Goal: Task Accomplishment & Management: Use online tool/utility

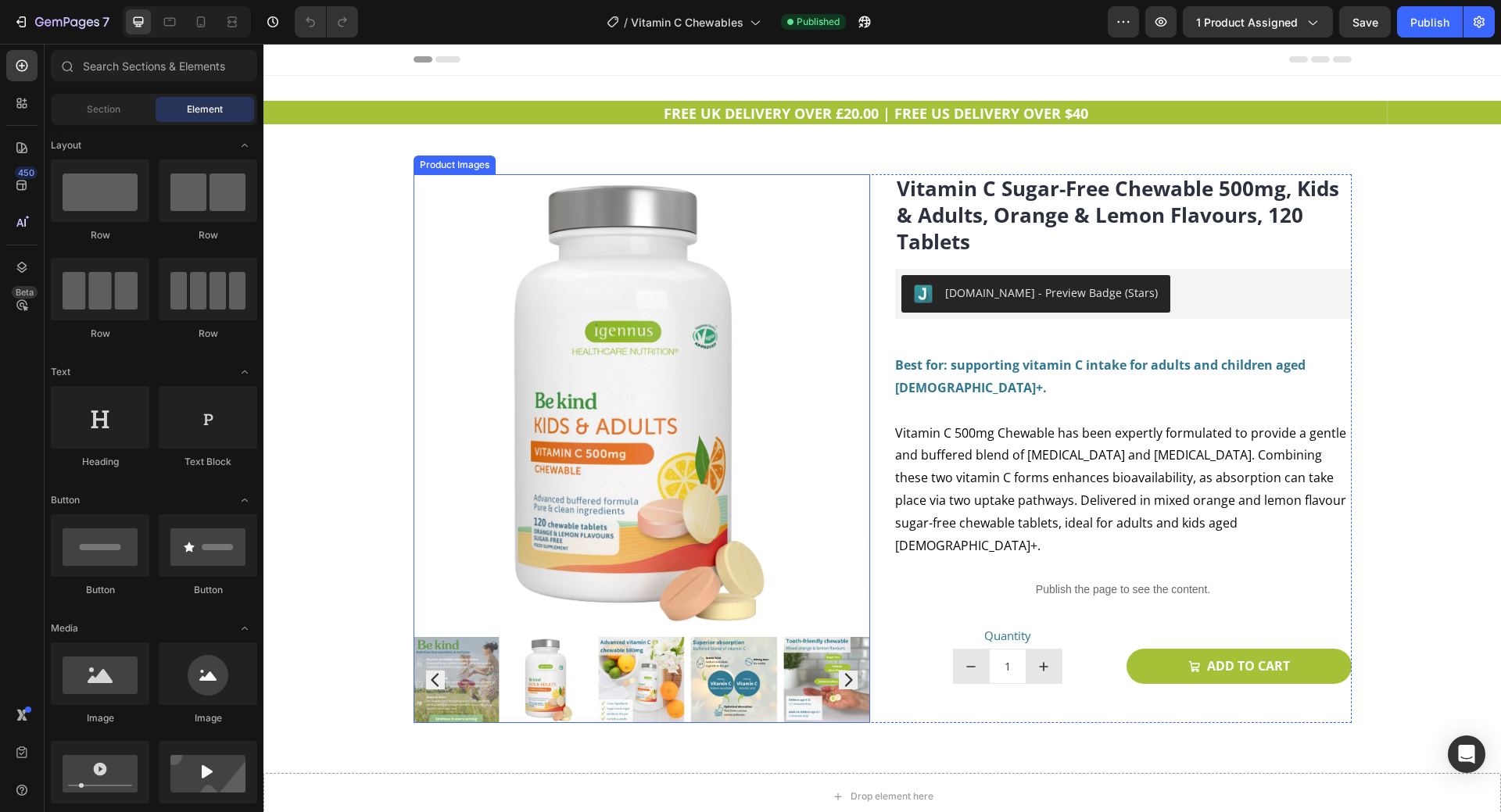
click at [661, 684] on img at bounding box center [641, 680] width 86 height 86
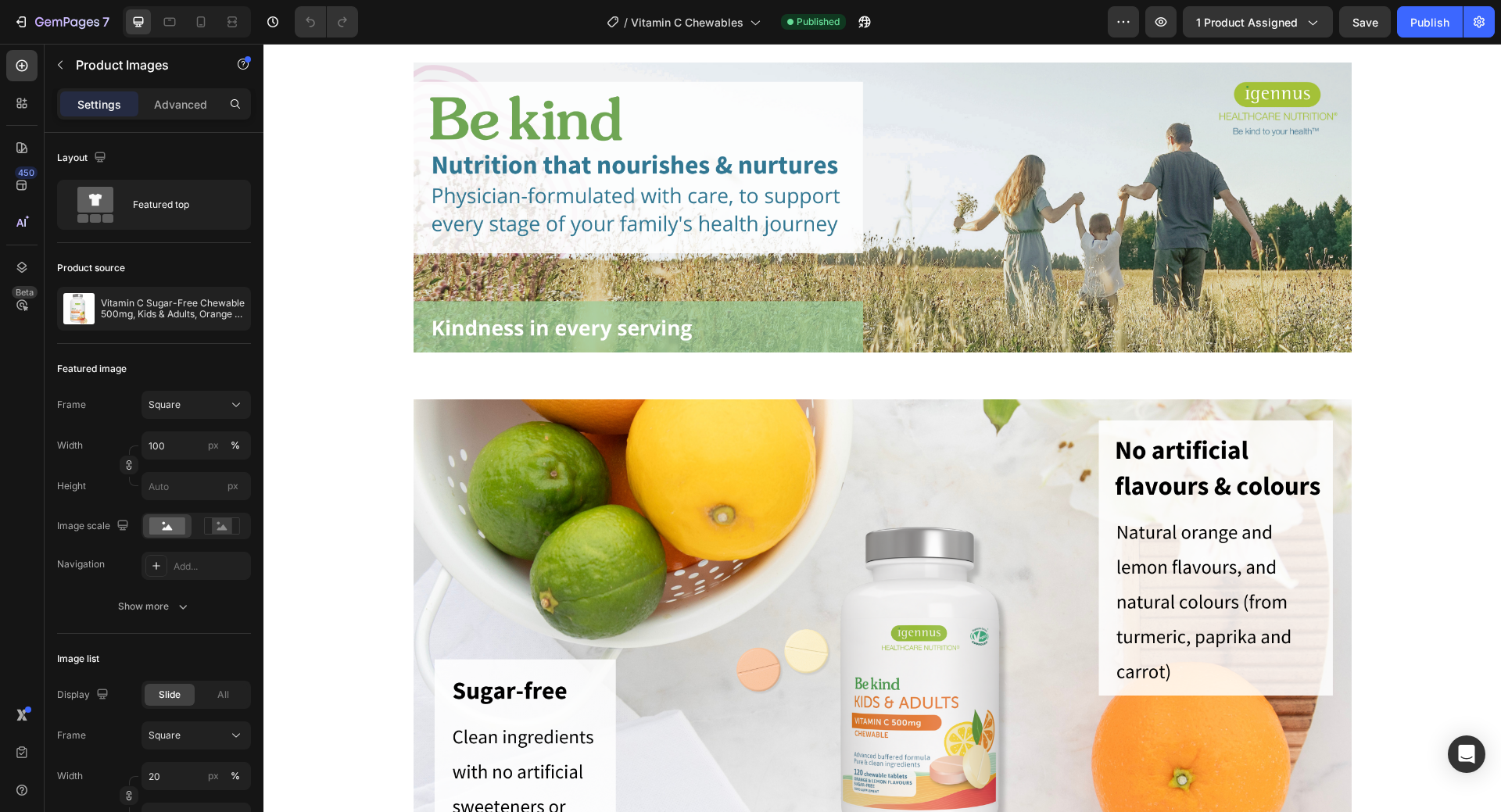
scroll to position [1641, 0]
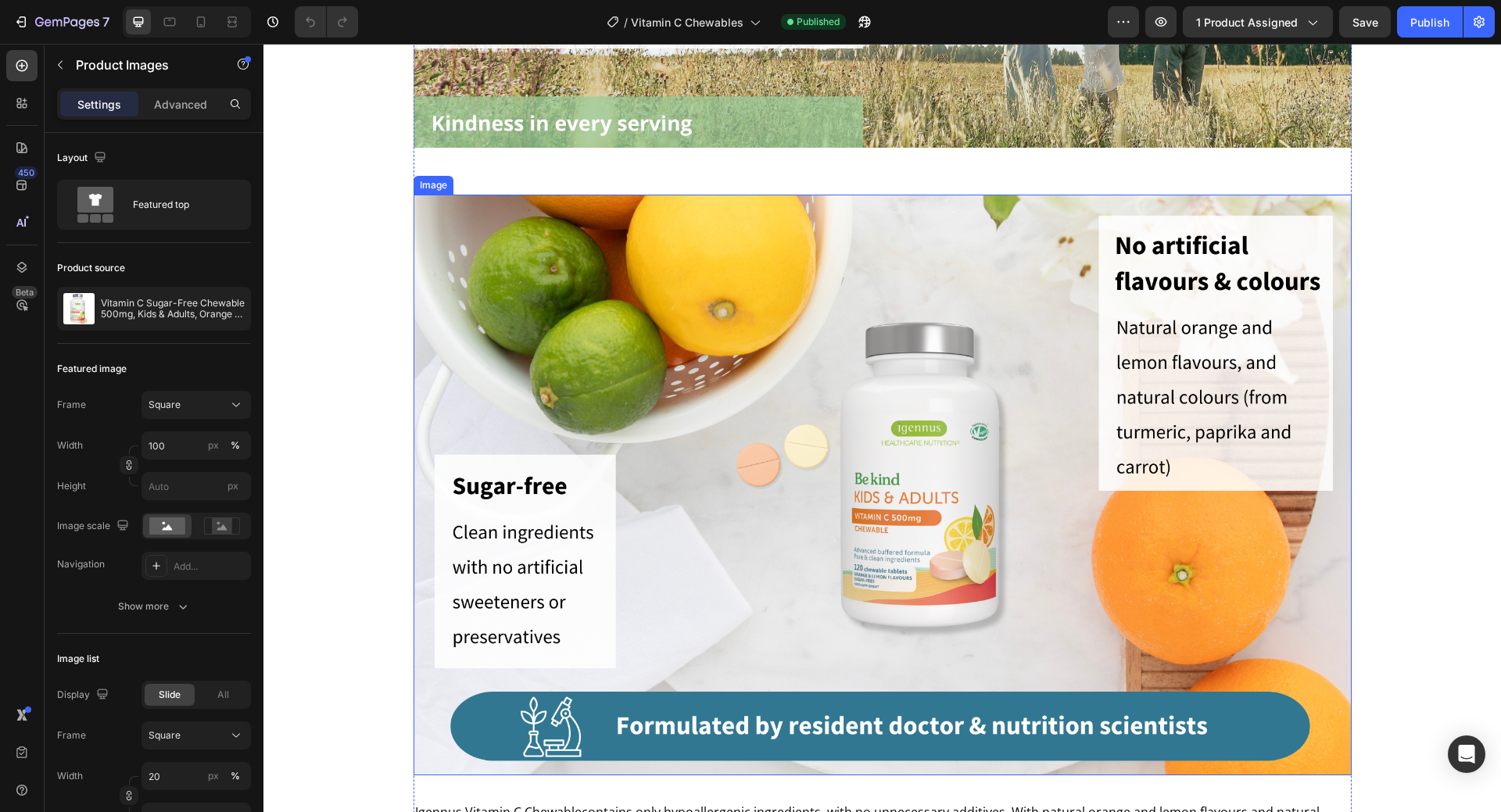
click at [779, 502] on img at bounding box center [882, 484] width 938 height 580
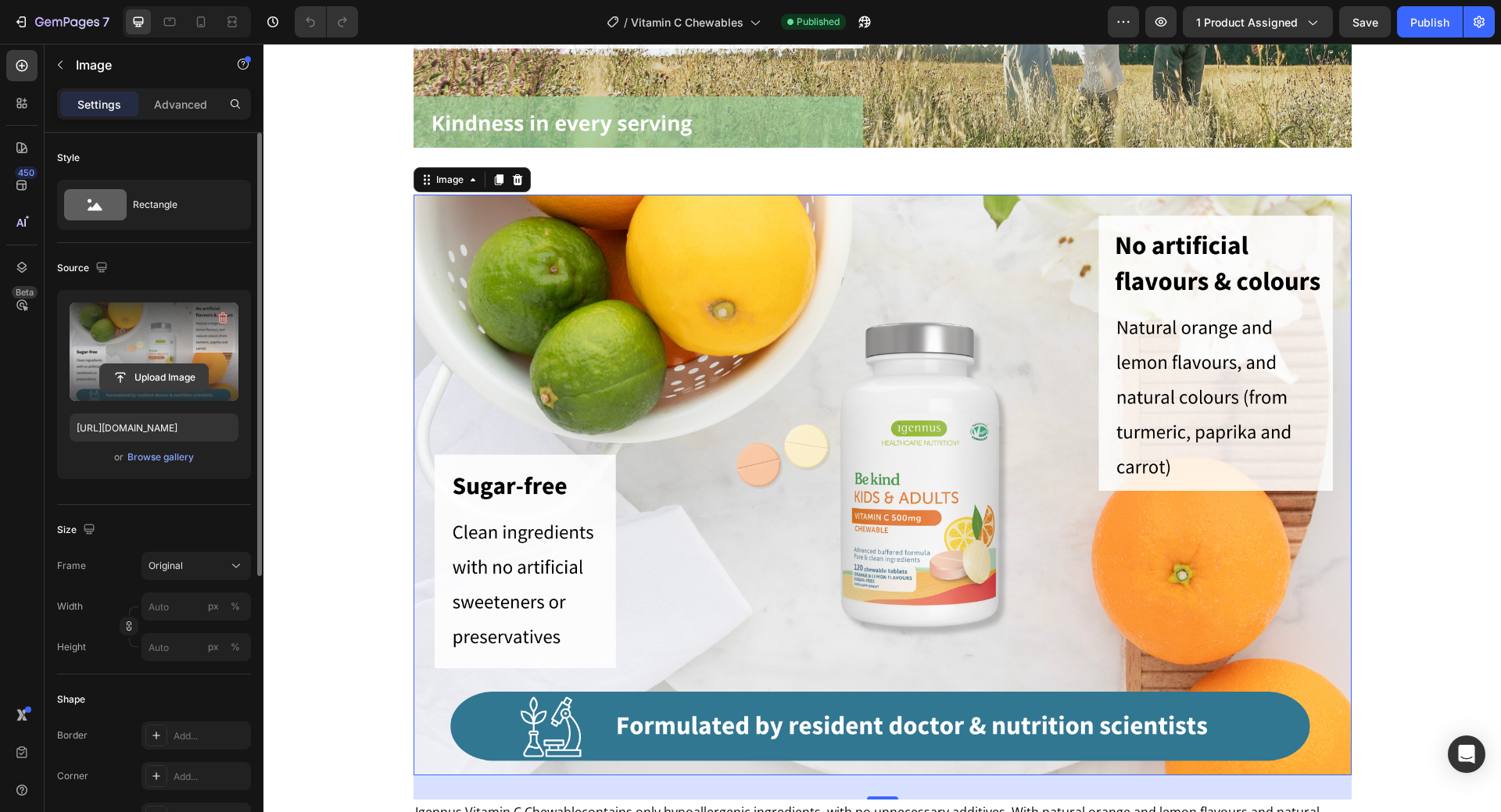
click at [150, 371] on input "file" at bounding box center [154, 377] width 108 height 26
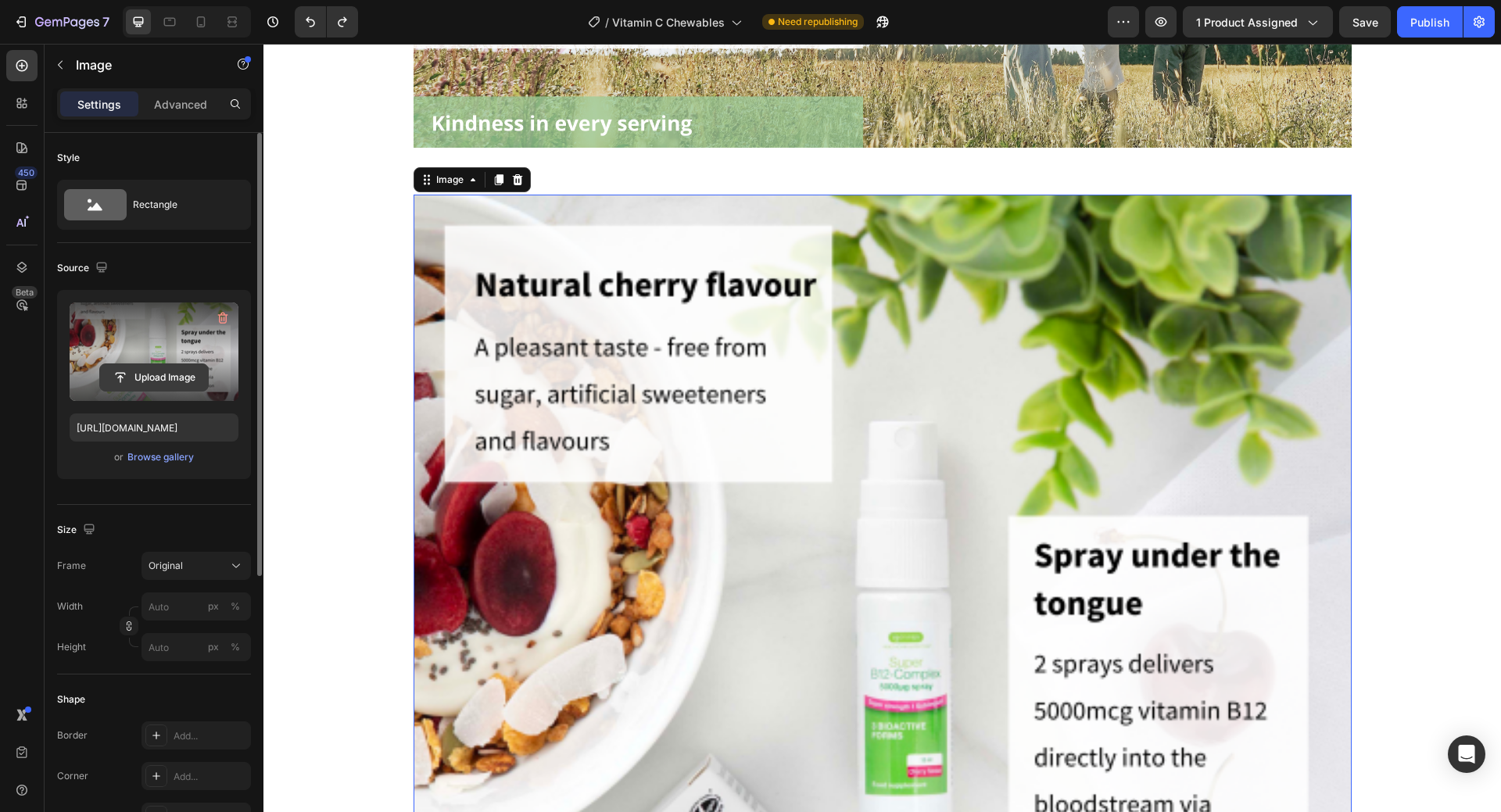
click at [159, 365] on input "file" at bounding box center [154, 377] width 108 height 26
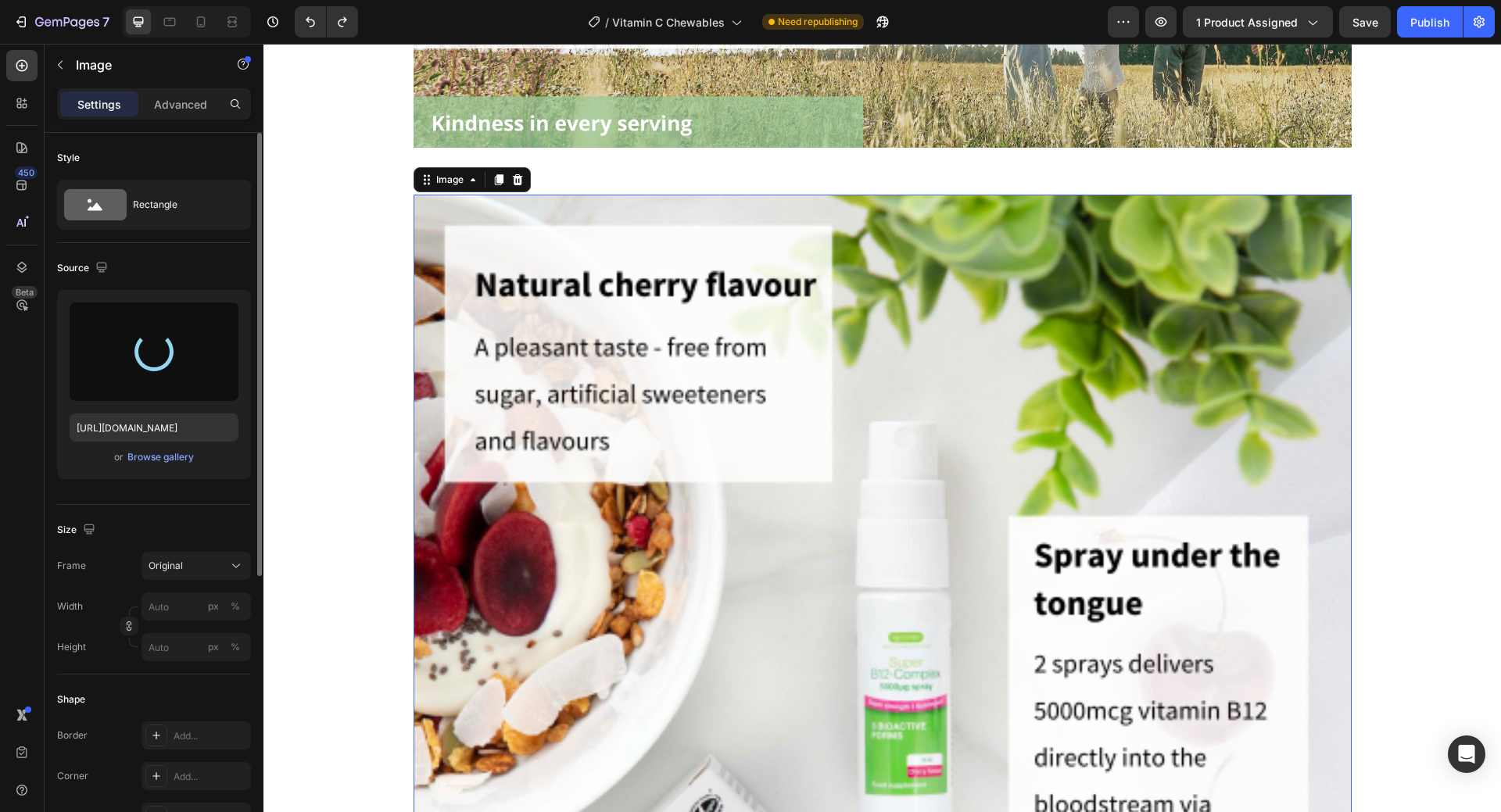
type input "[URL][DOMAIN_NAME]"
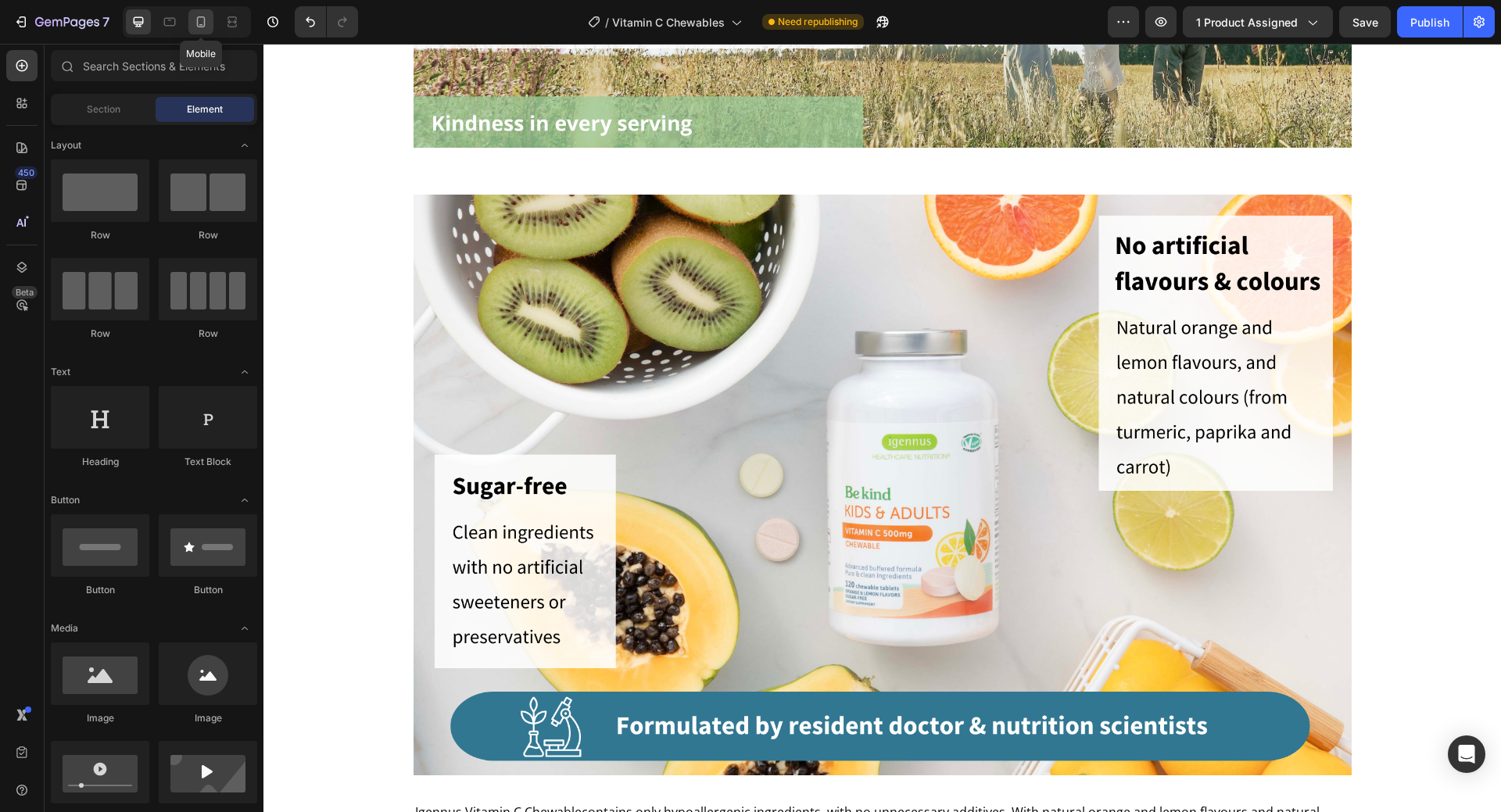
click at [203, 23] on icon at bounding box center [201, 21] width 15 height 15
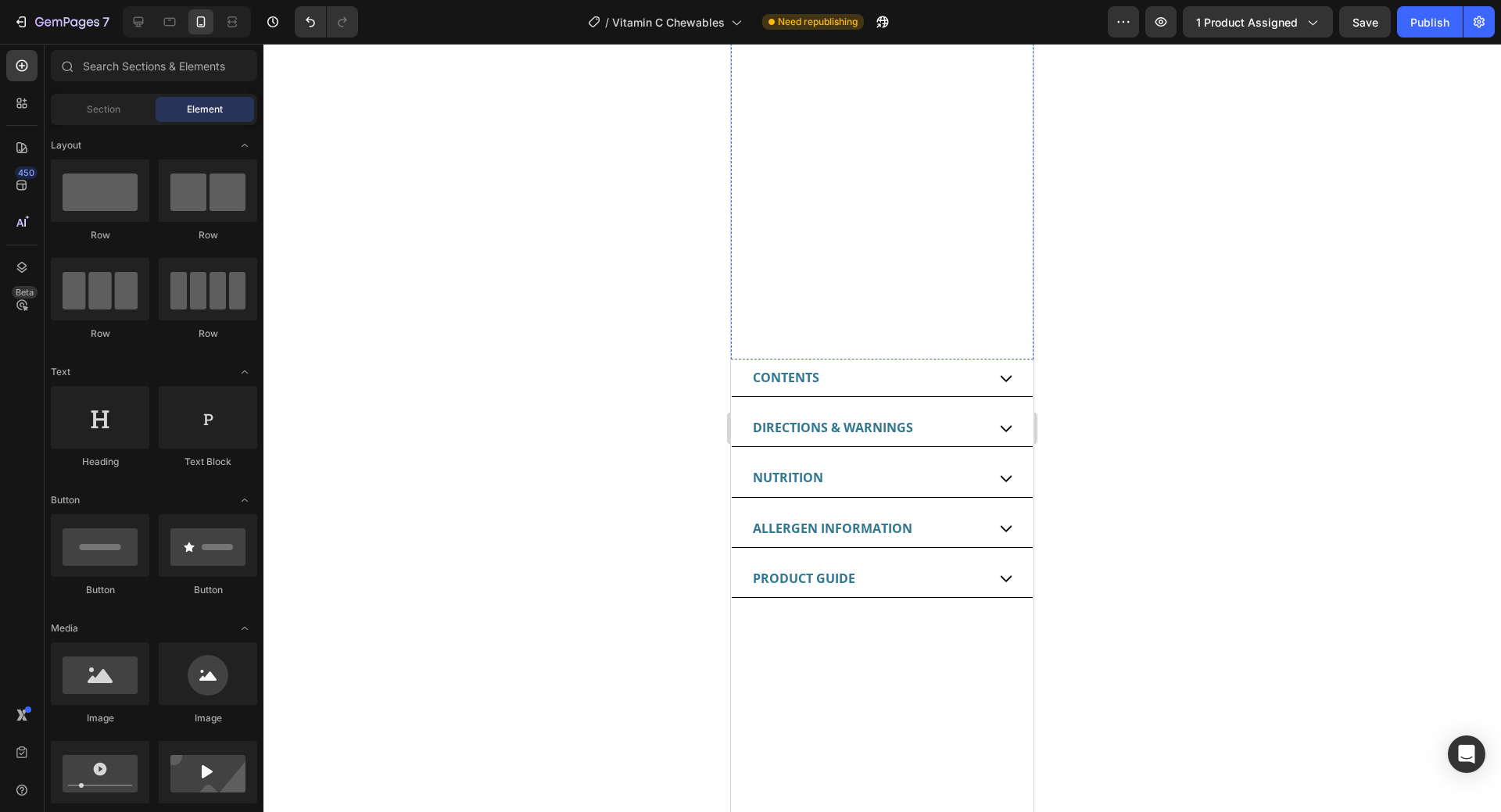
scroll to position [1016, 0]
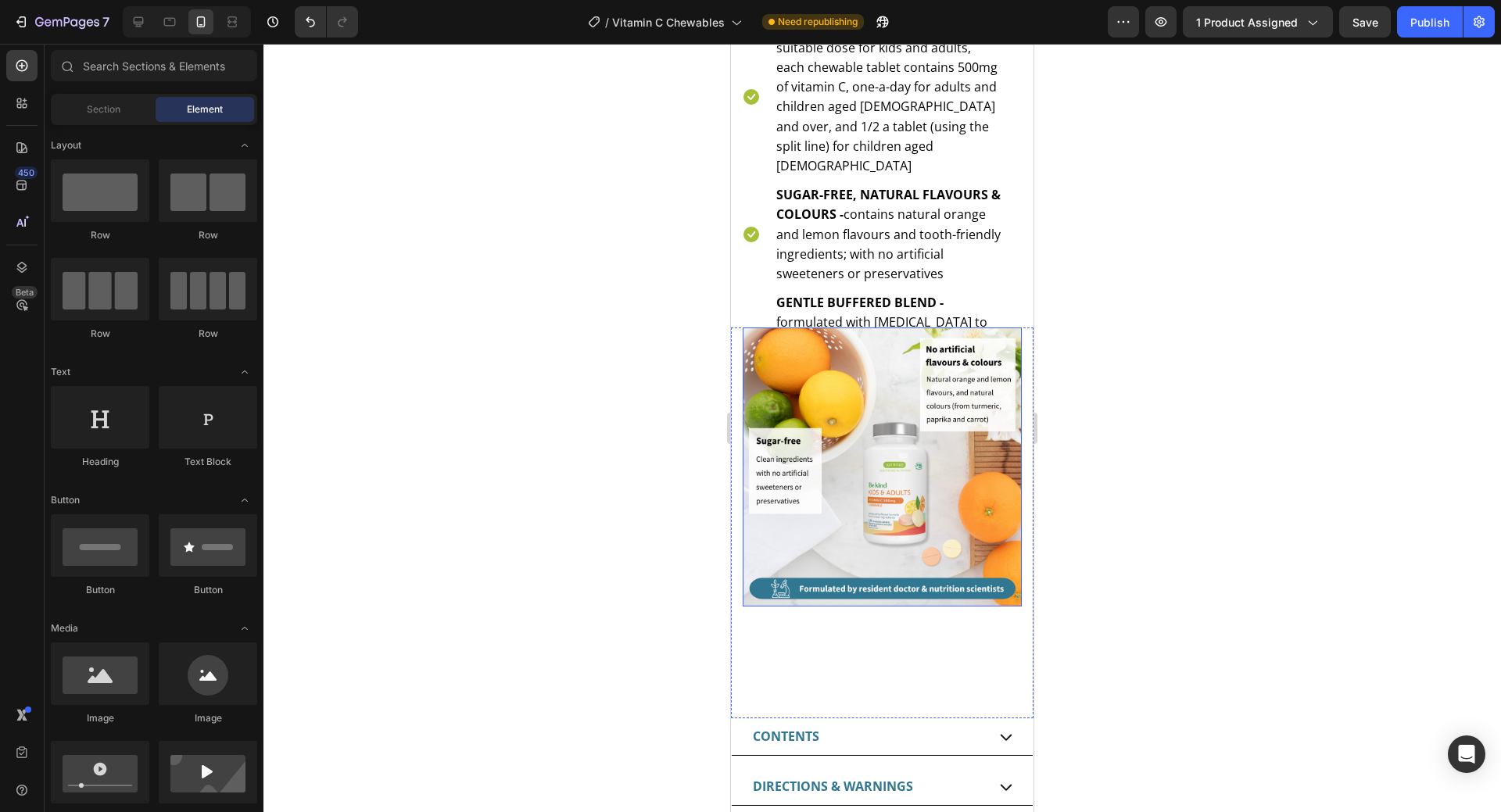
drag, startPoint x: 877, startPoint y: 393, endPoint x: 927, endPoint y: 389, distance: 50.2
click at [877, 393] on img at bounding box center [882, 466] width 279 height 279
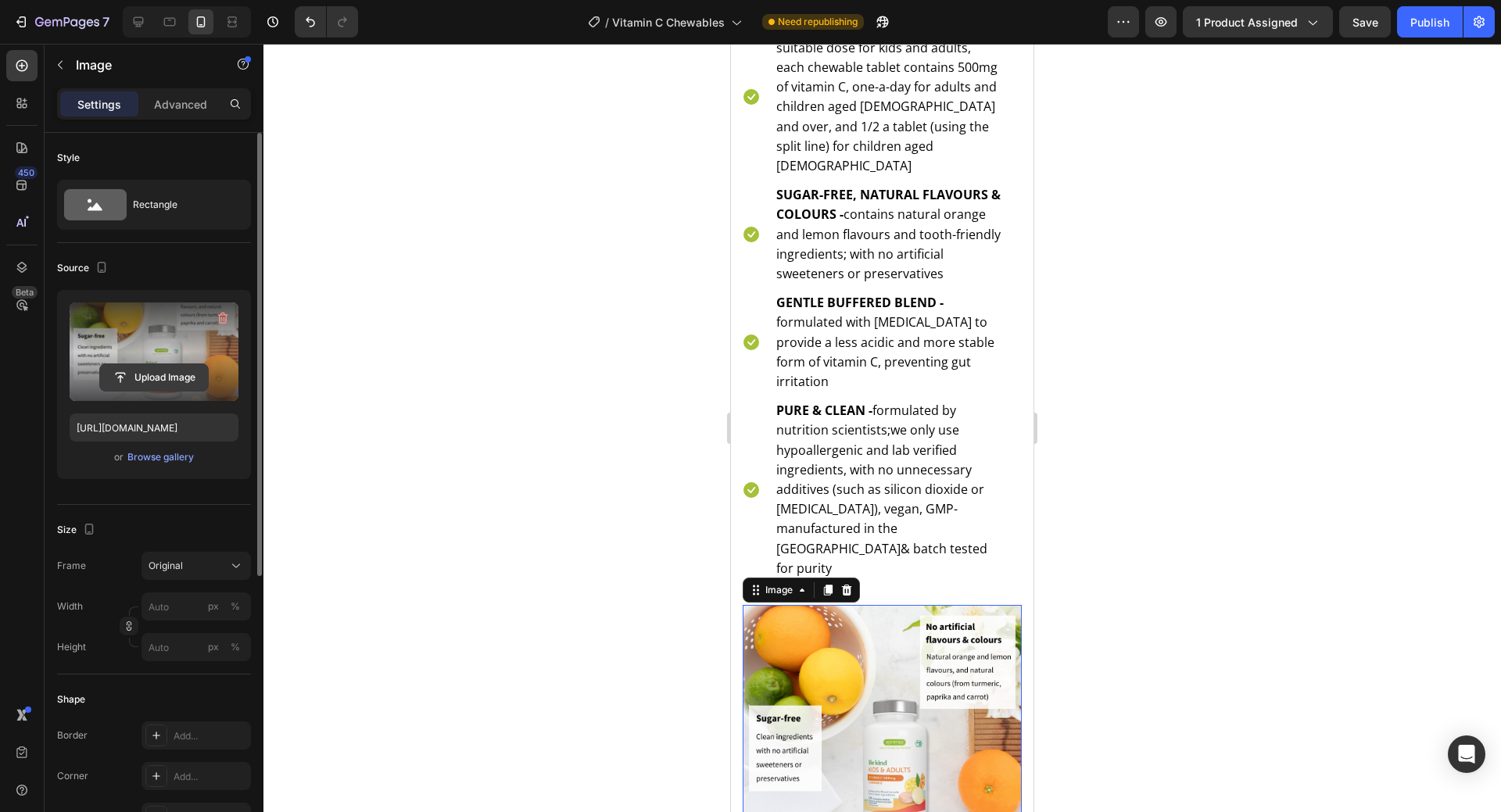
click at [161, 371] on input "file" at bounding box center [154, 377] width 108 height 26
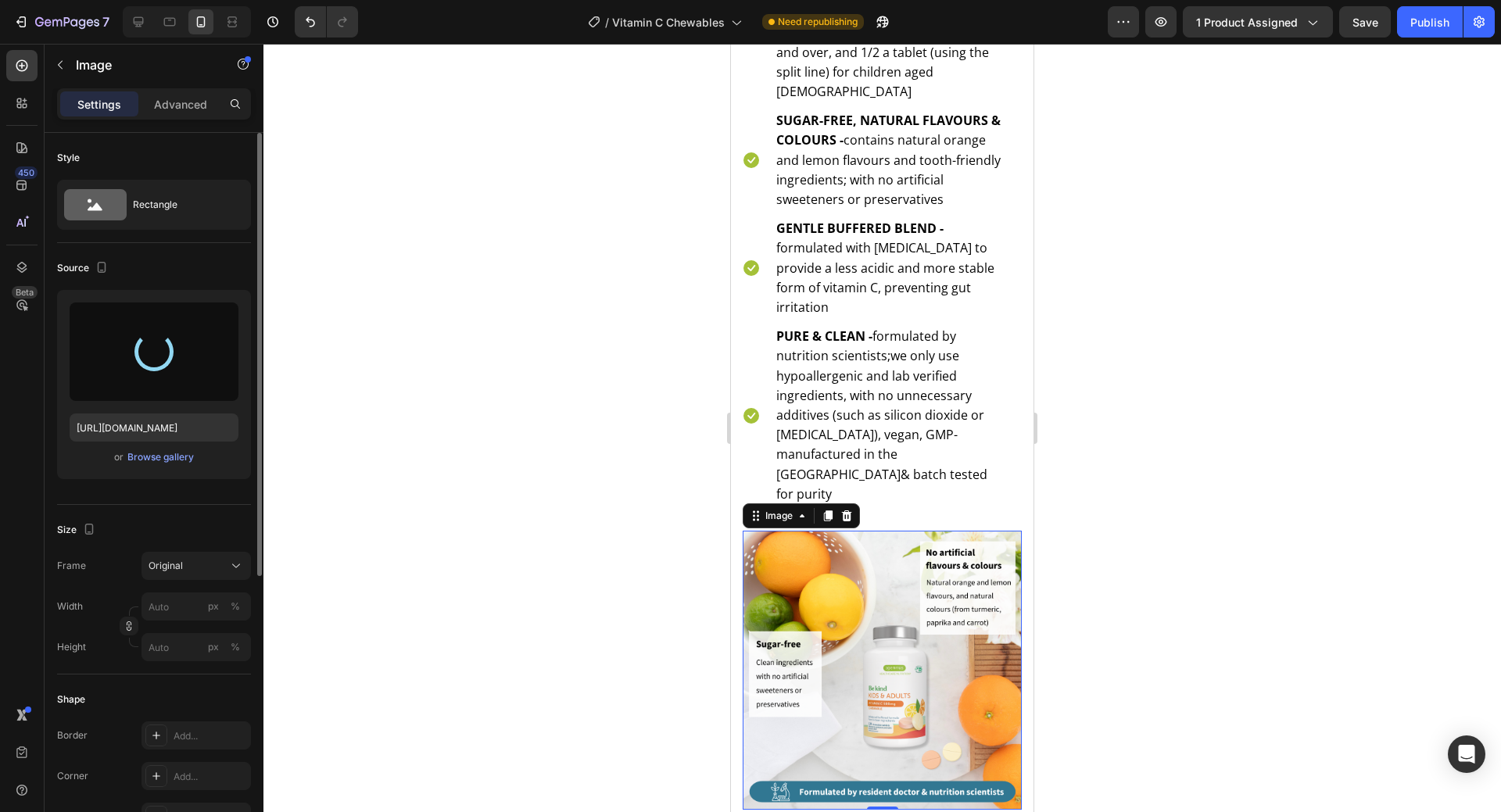
scroll to position [1094, 0]
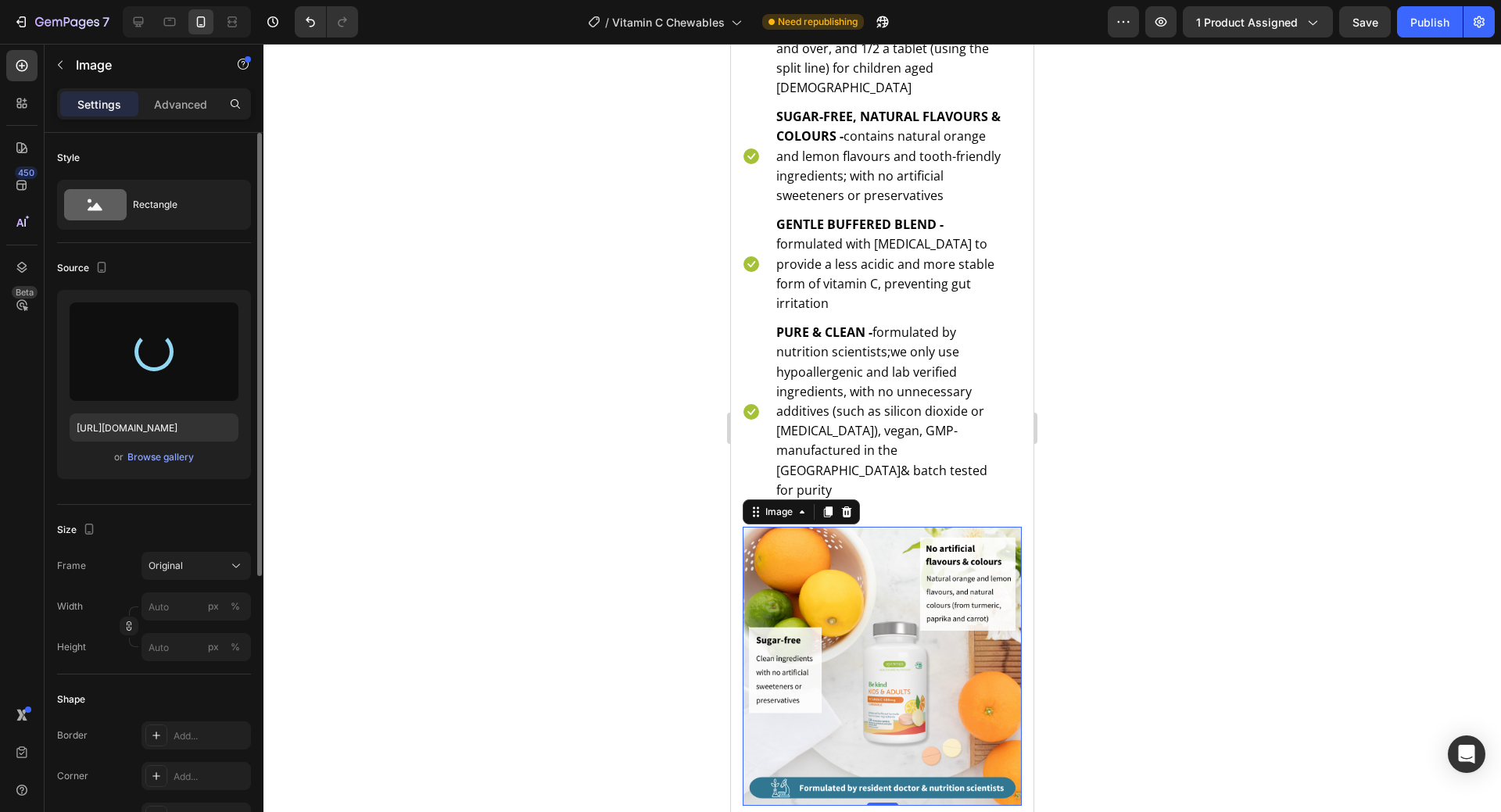
type input "[URL][DOMAIN_NAME]"
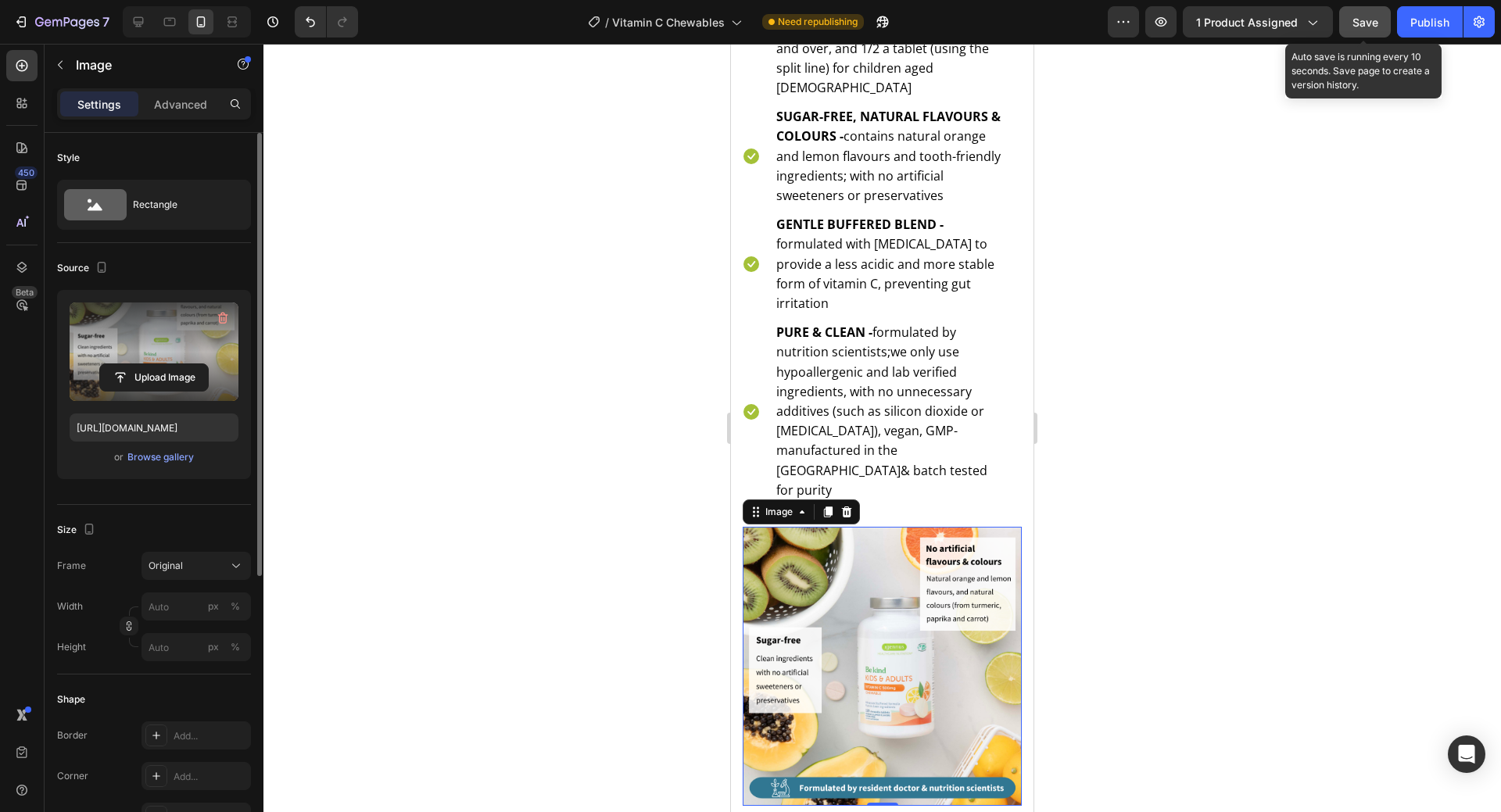
click at [1377, 23] on span "Save" at bounding box center [1365, 22] width 26 height 14
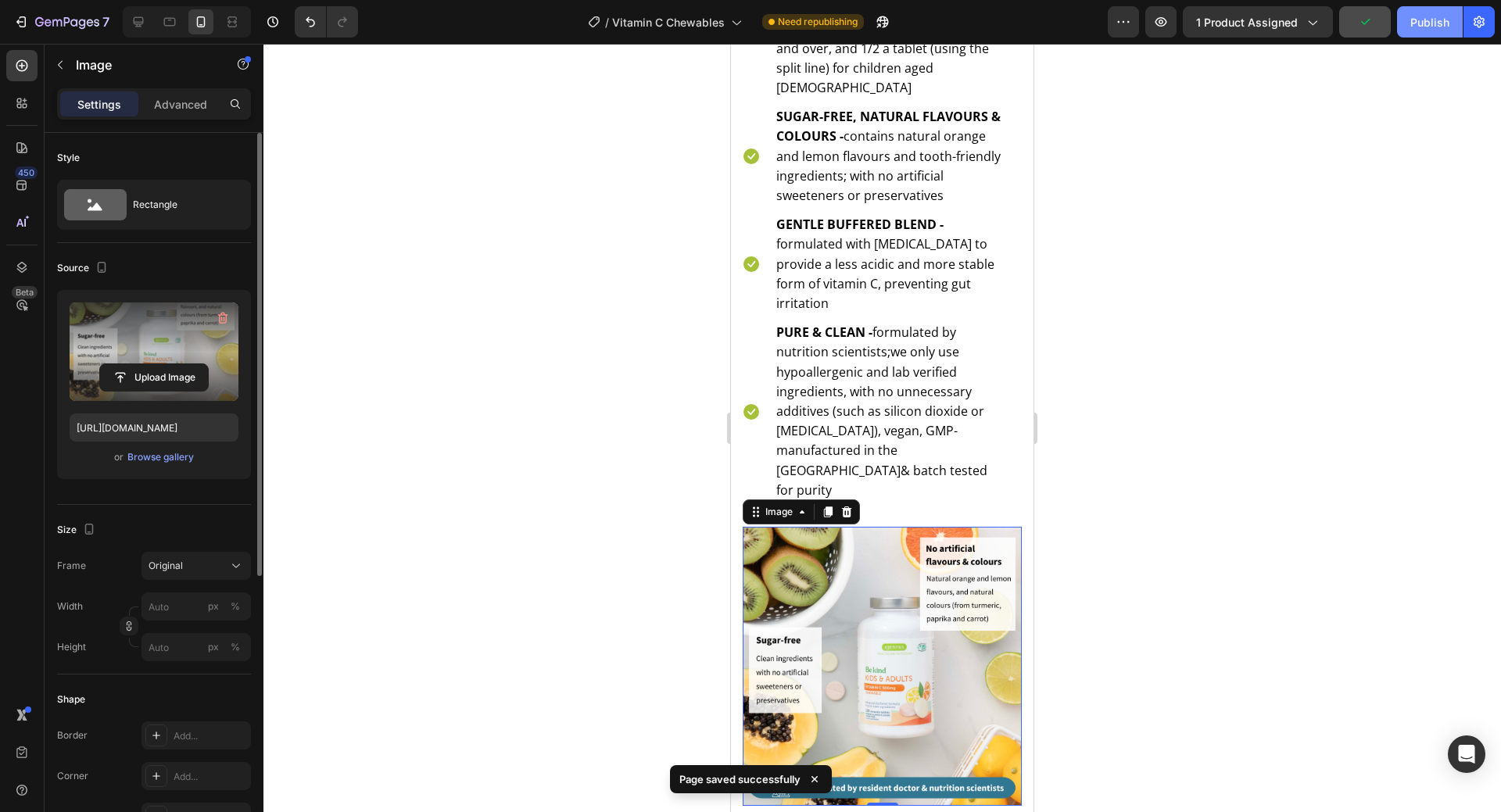
click at [1420, 24] on div "Publish" at bounding box center [1430, 21] width 39 height 16
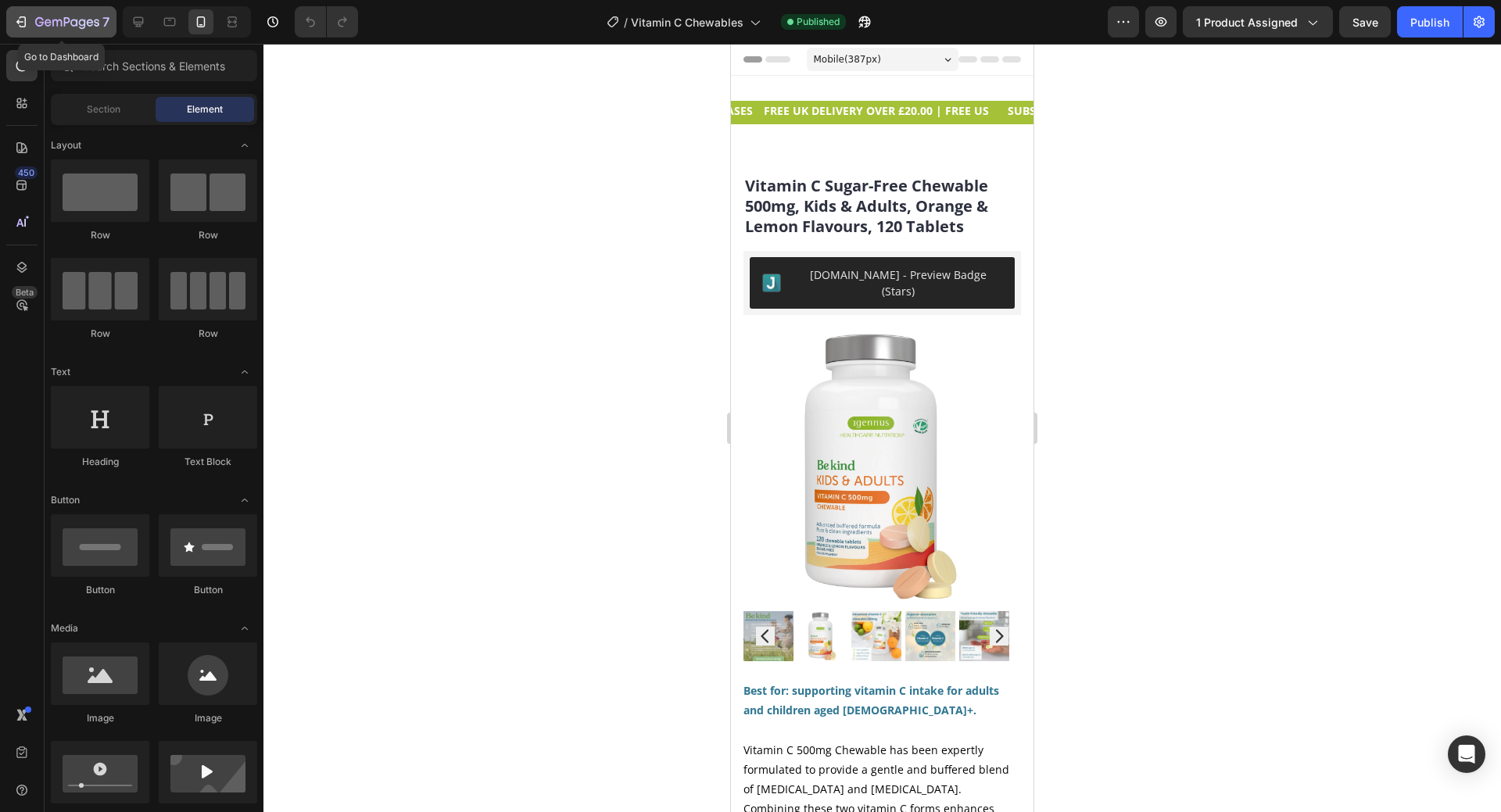
click at [71, 23] on icon "button" at bounding box center [73, 22] width 7 height 7
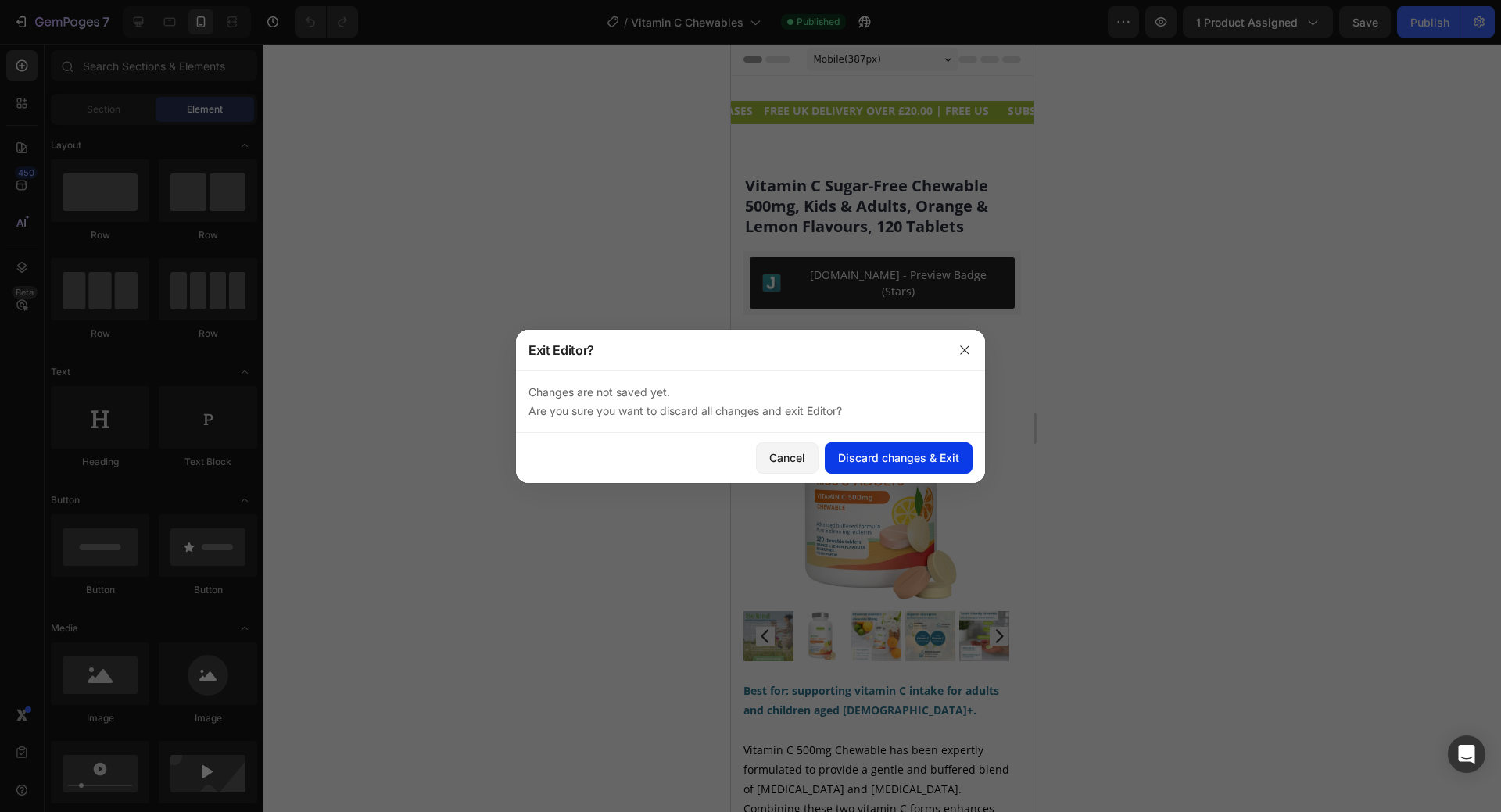
click at [945, 459] on div "Discard changes & Exit" at bounding box center [899, 457] width 121 height 16
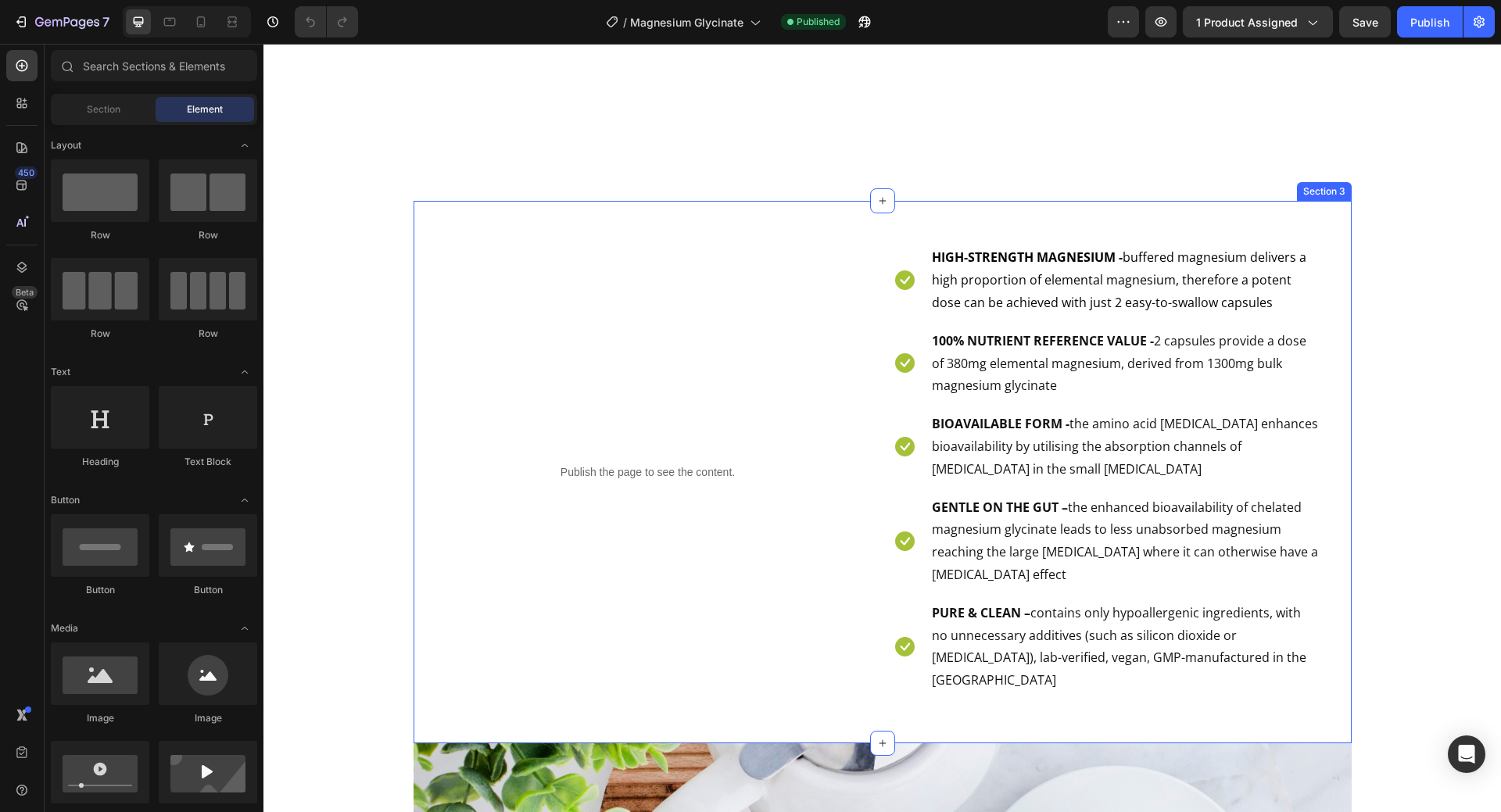
scroll to position [1094, 0]
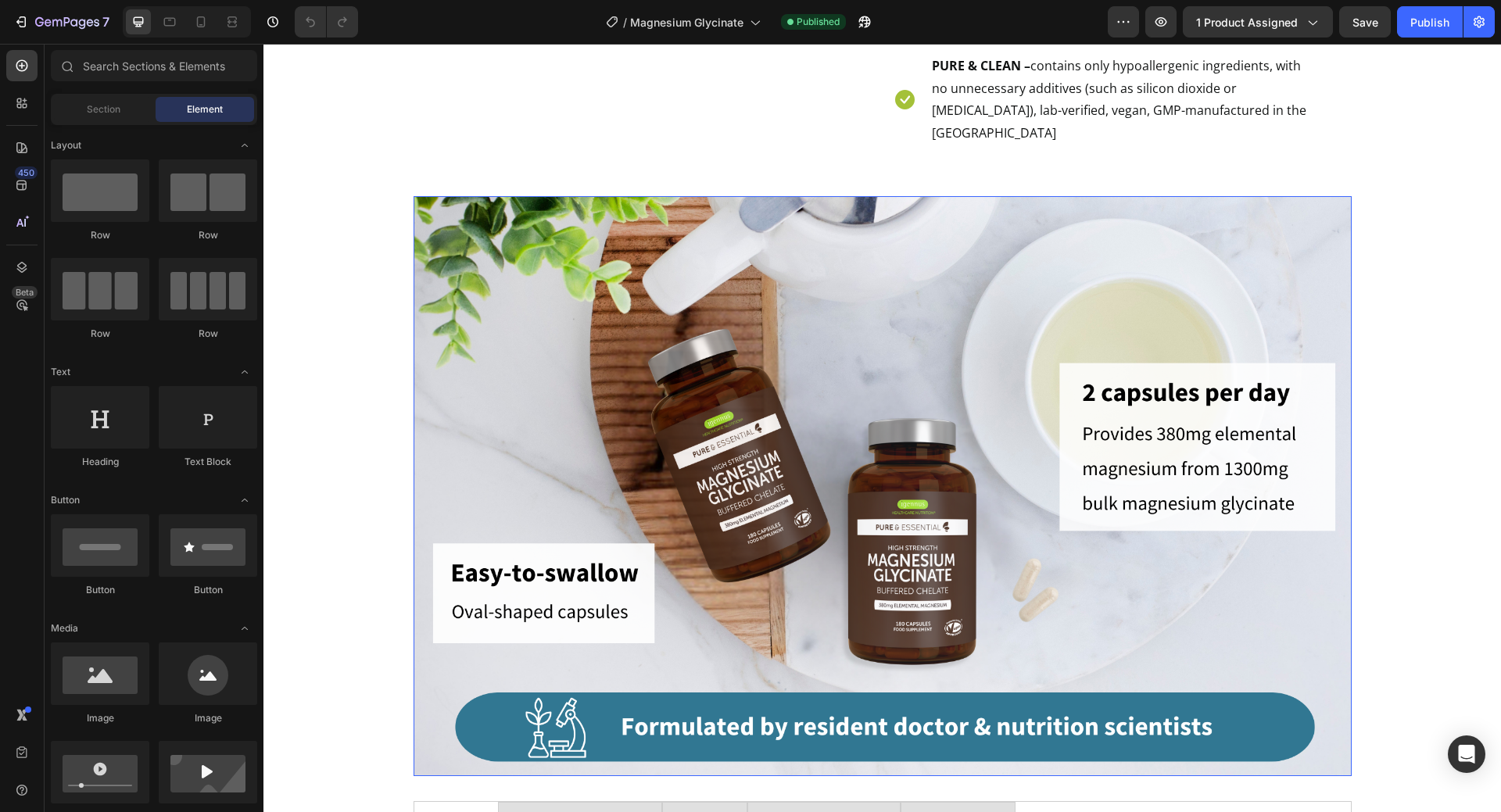
click at [752, 528] on img at bounding box center [882, 486] width 938 height 580
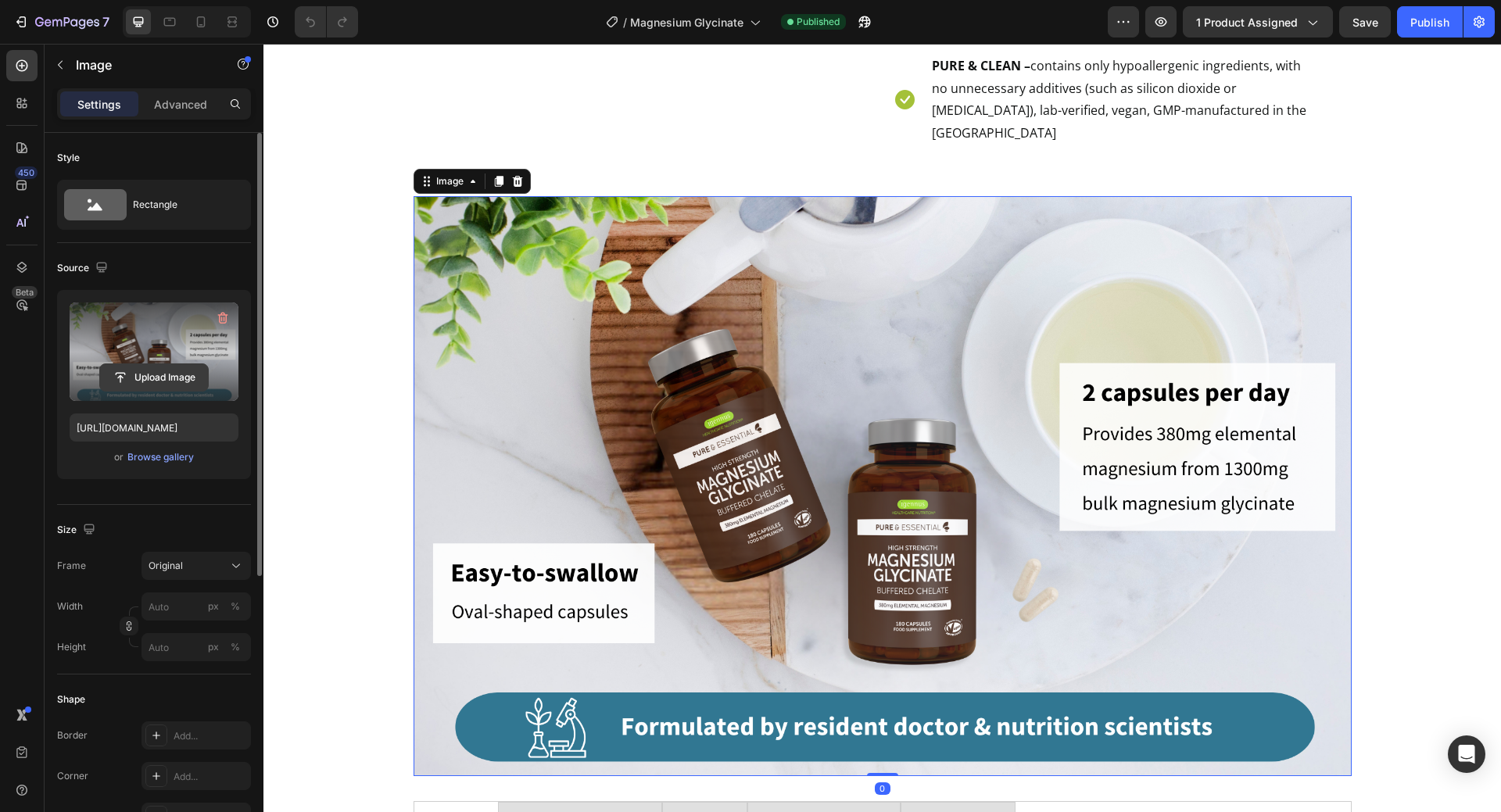
click at [168, 377] on input "file" at bounding box center [154, 377] width 108 height 26
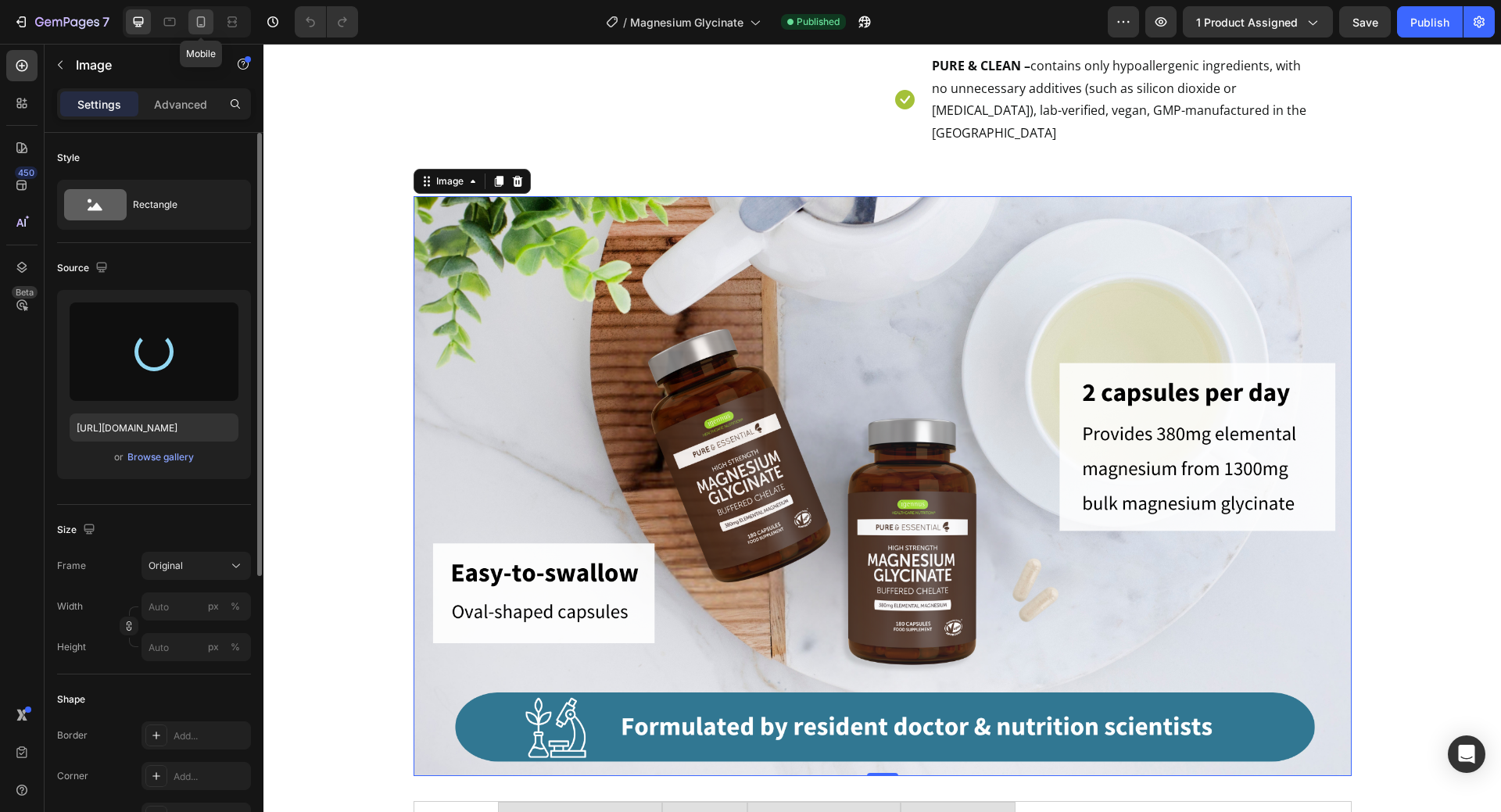
type input "https://cdn.shopify.com/s/files/1/0087/7097/7888/files/gempages_491779184817865…"
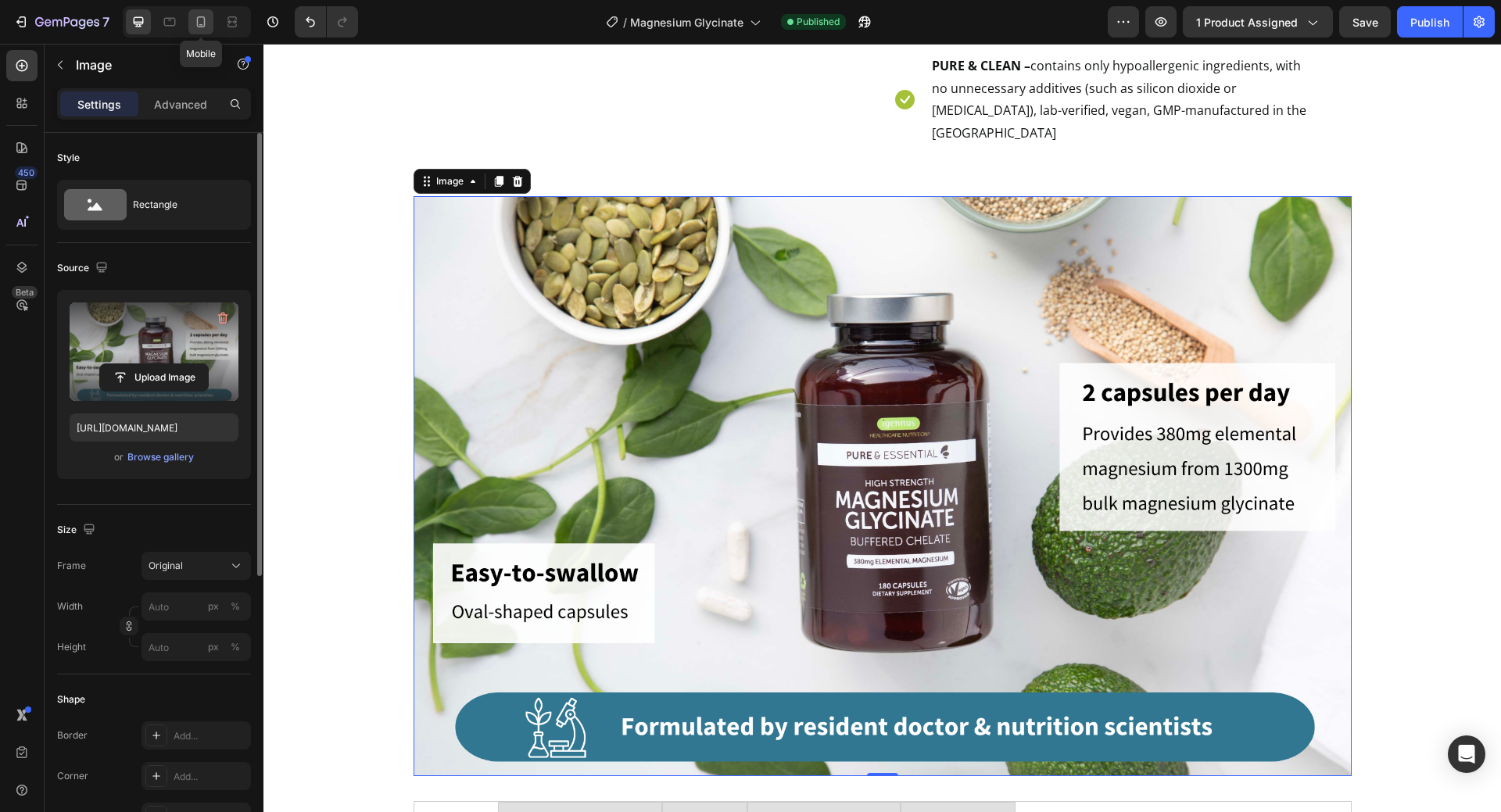
click at [198, 23] on icon at bounding box center [202, 21] width 9 height 11
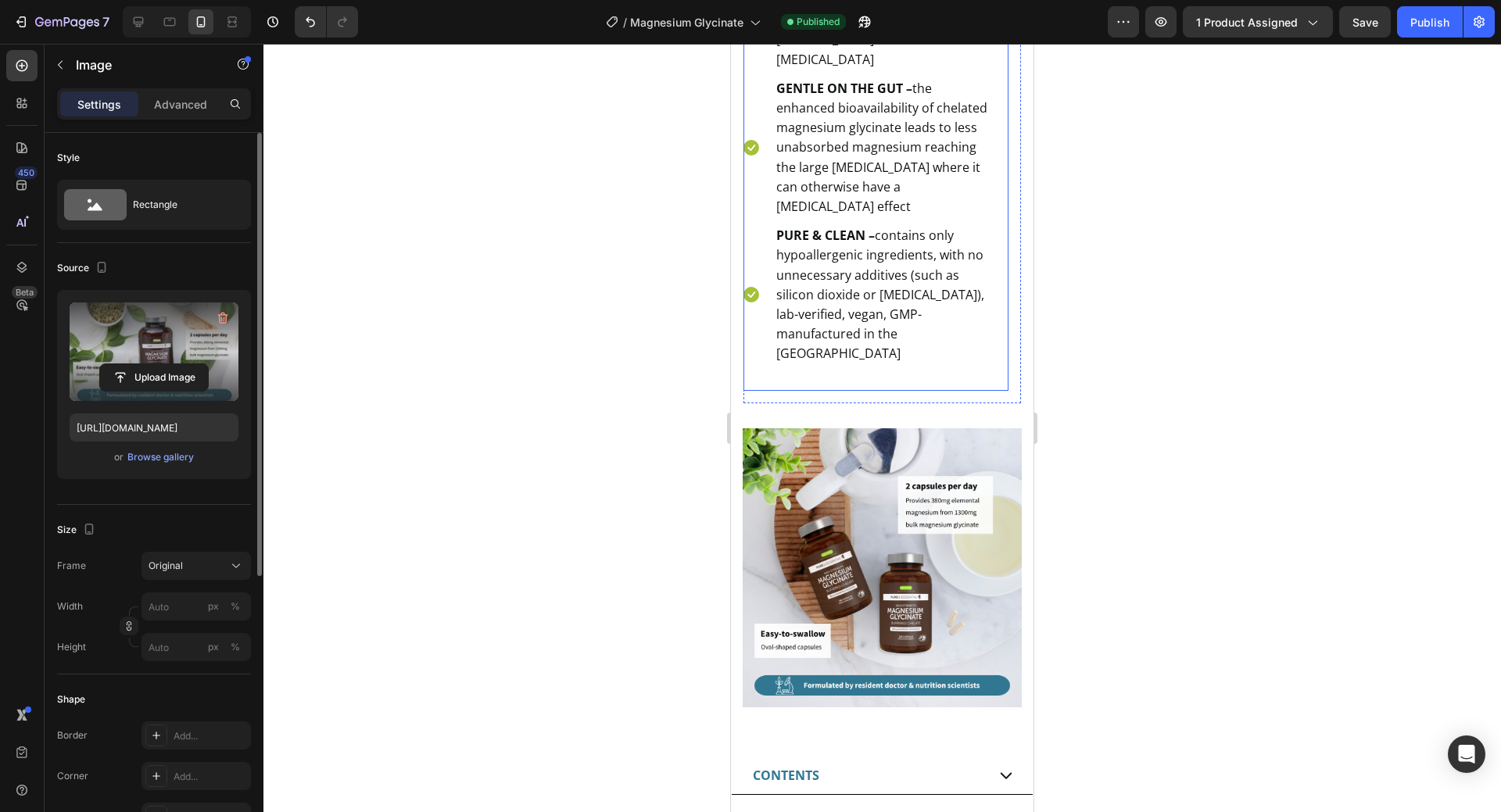
scroll to position [1039, 0]
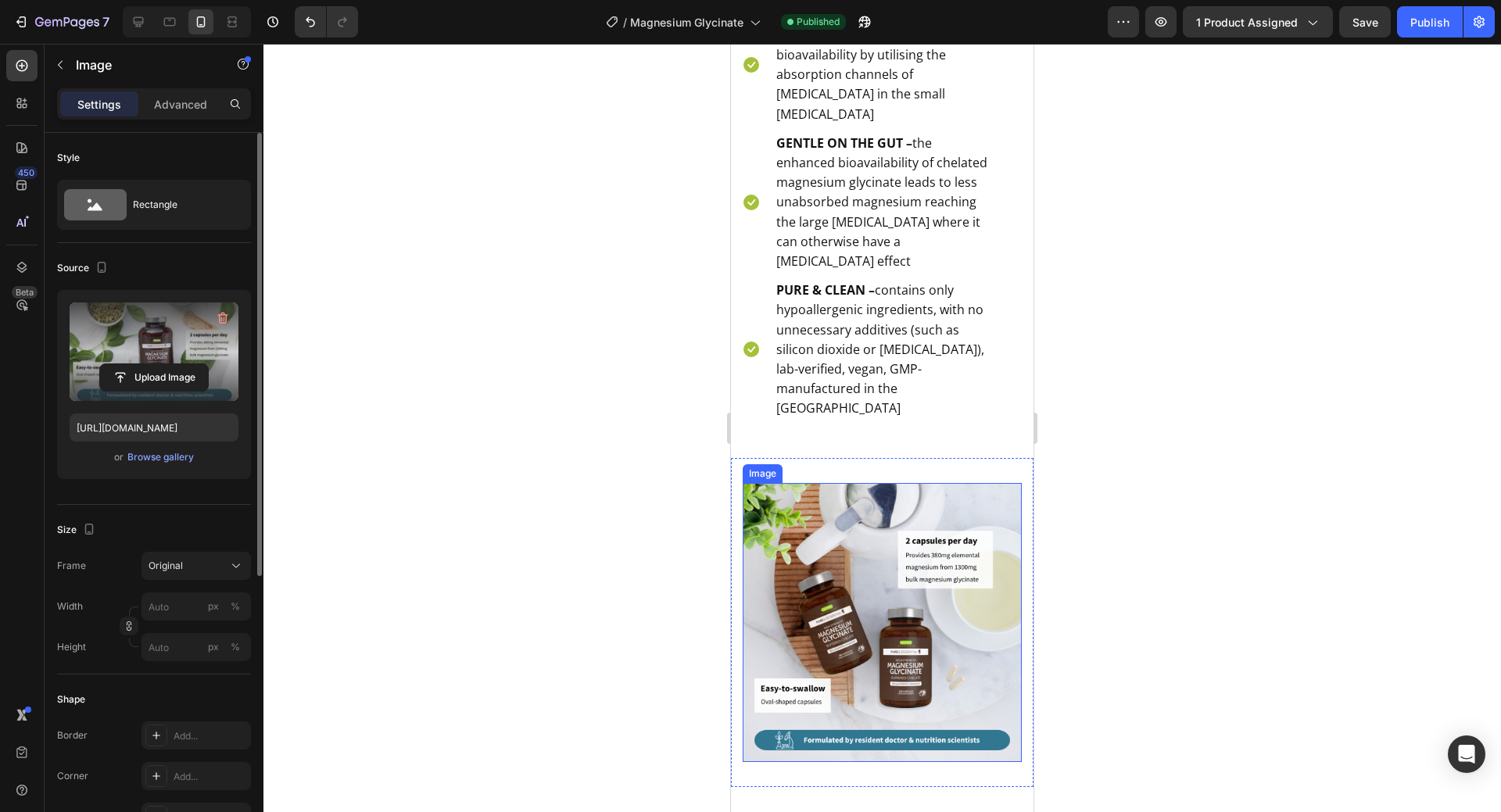
click at [874, 604] on img at bounding box center [882, 622] width 279 height 279
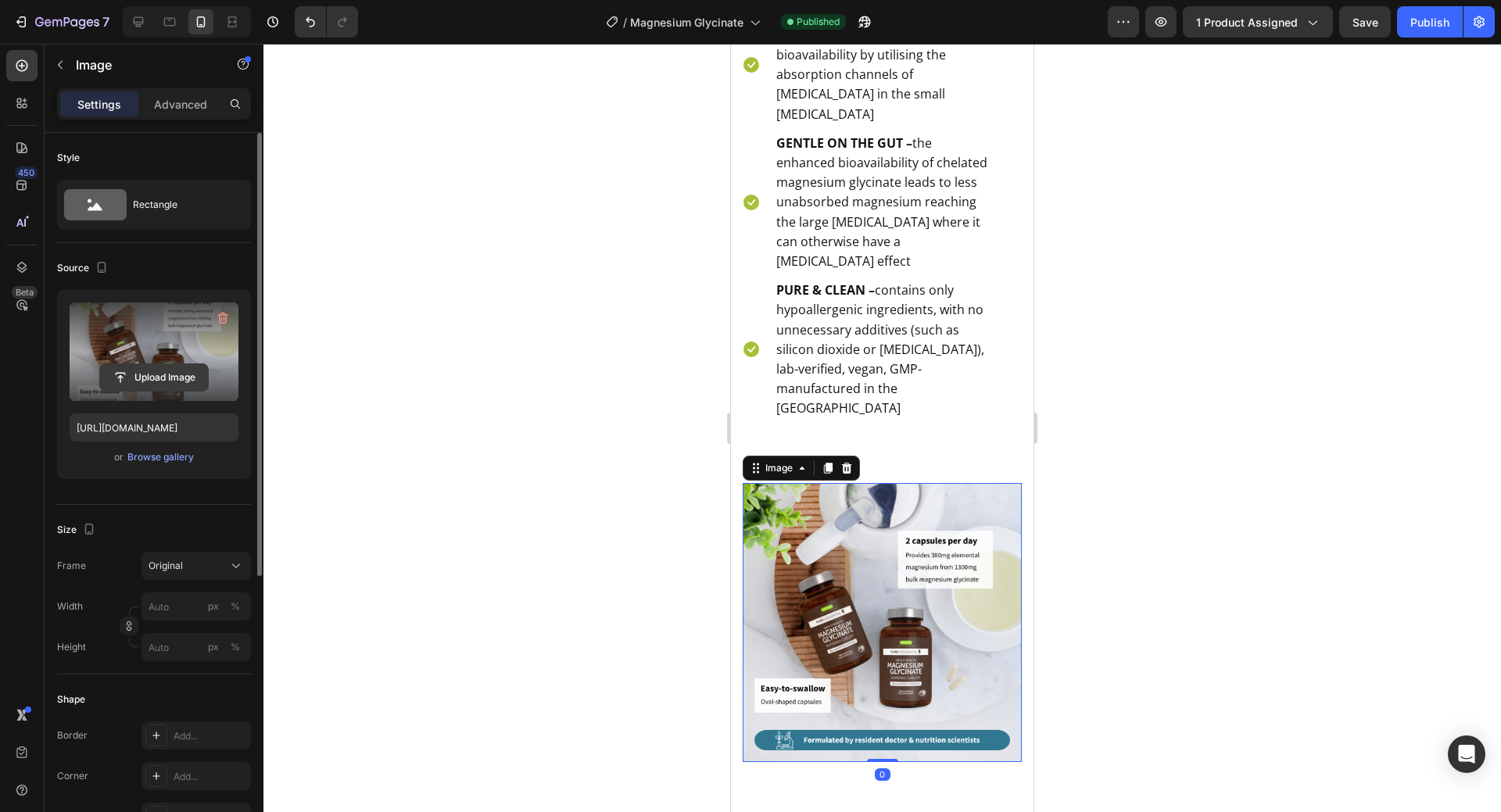
click at [157, 377] on input "file" at bounding box center [154, 377] width 108 height 26
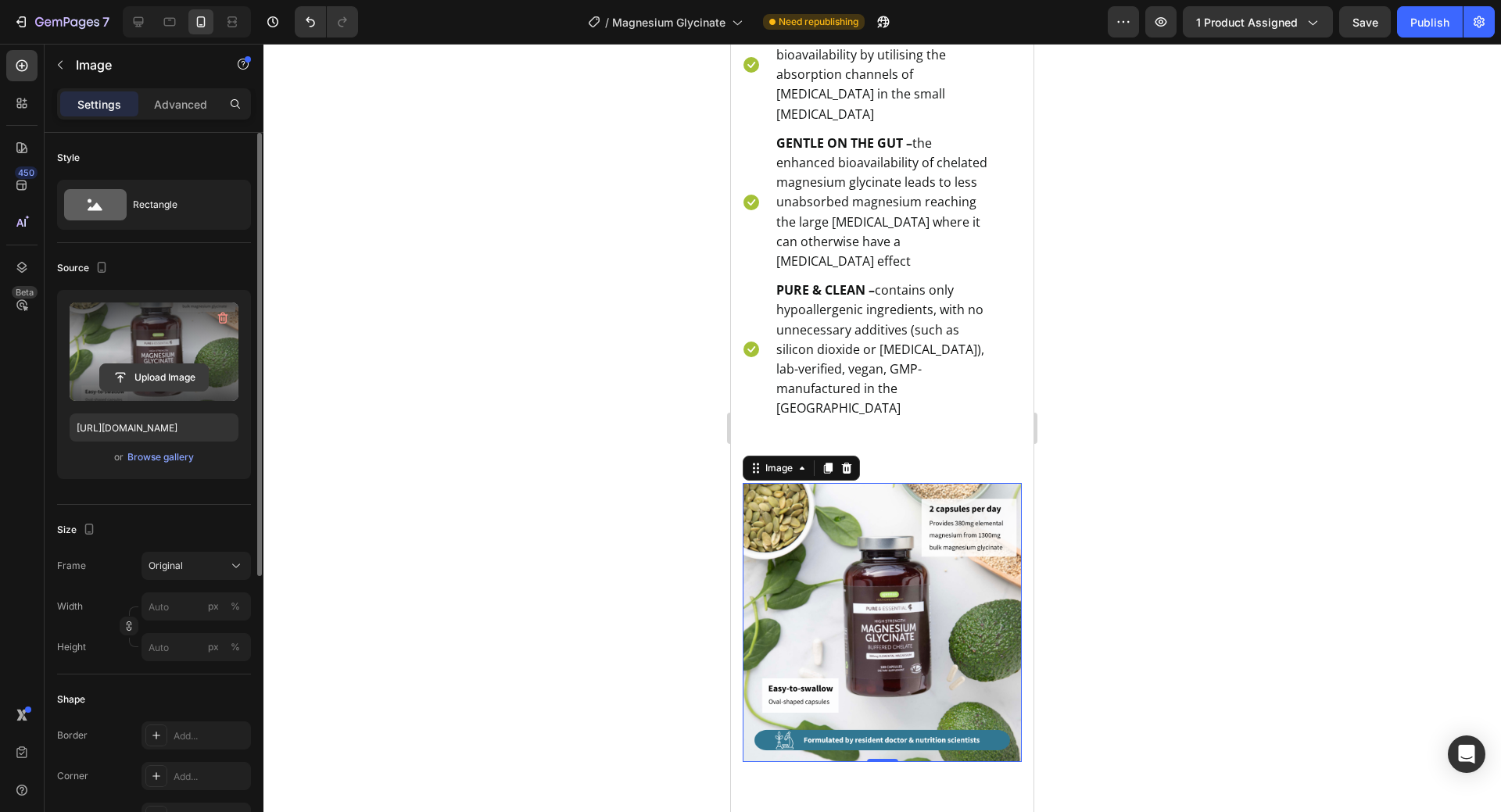
click at [161, 377] on input "file" at bounding box center [154, 377] width 108 height 26
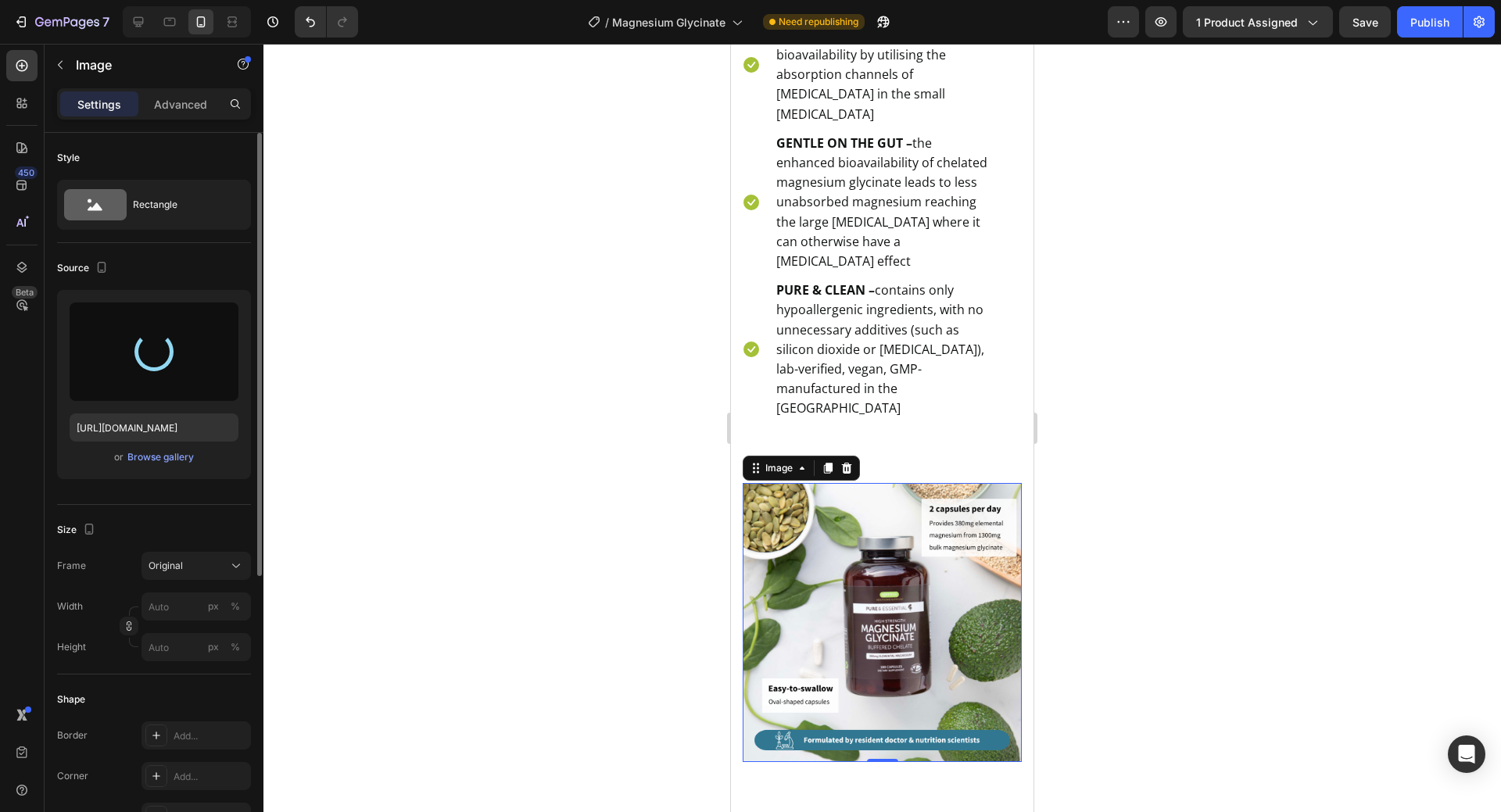
type input "https://cdn.shopify.com/s/files/1/0087/7097/7888/files/gempages_491779184817865…"
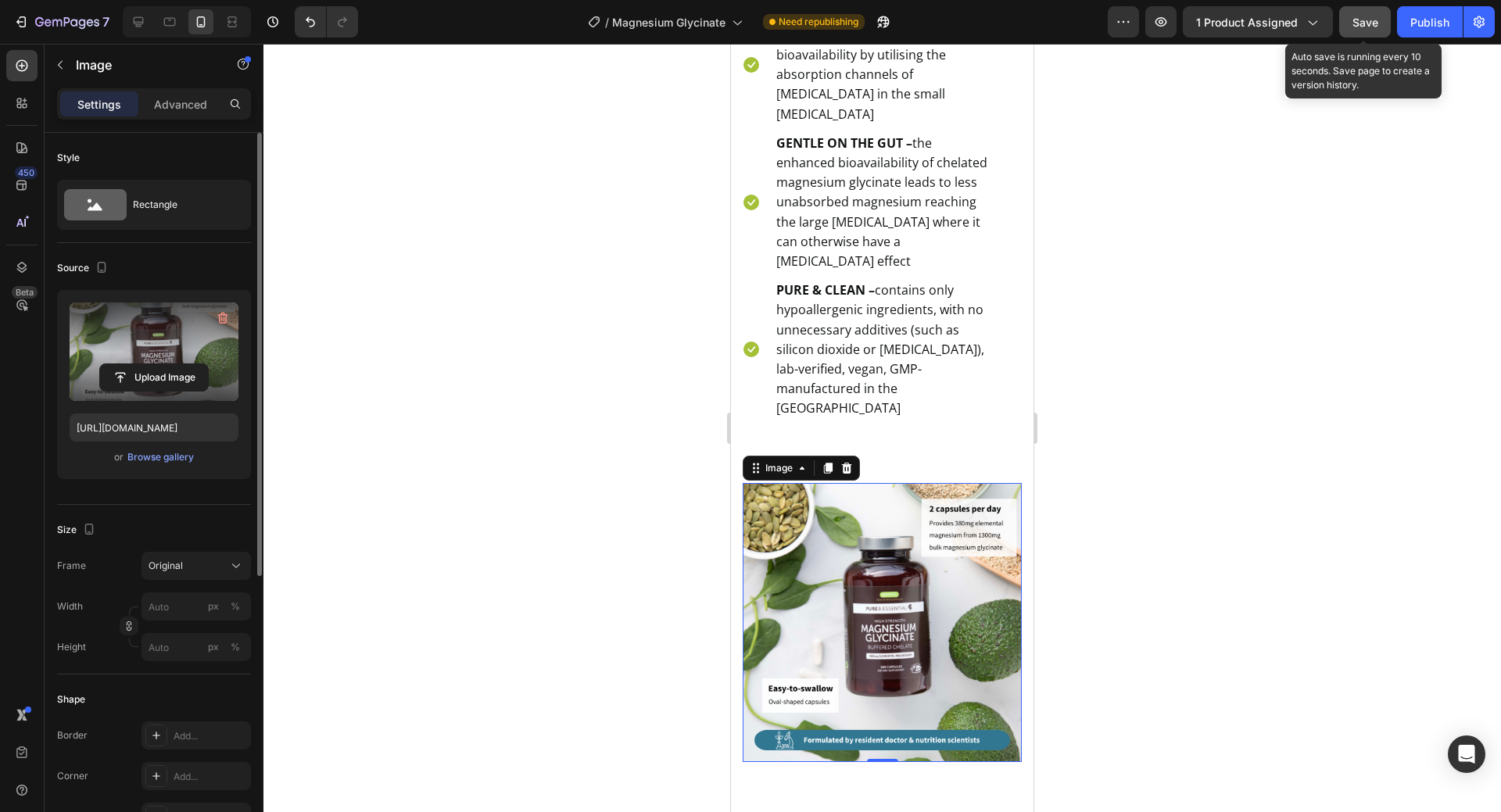
click at [1379, 20] on span "Save" at bounding box center [1365, 22] width 26 height 14
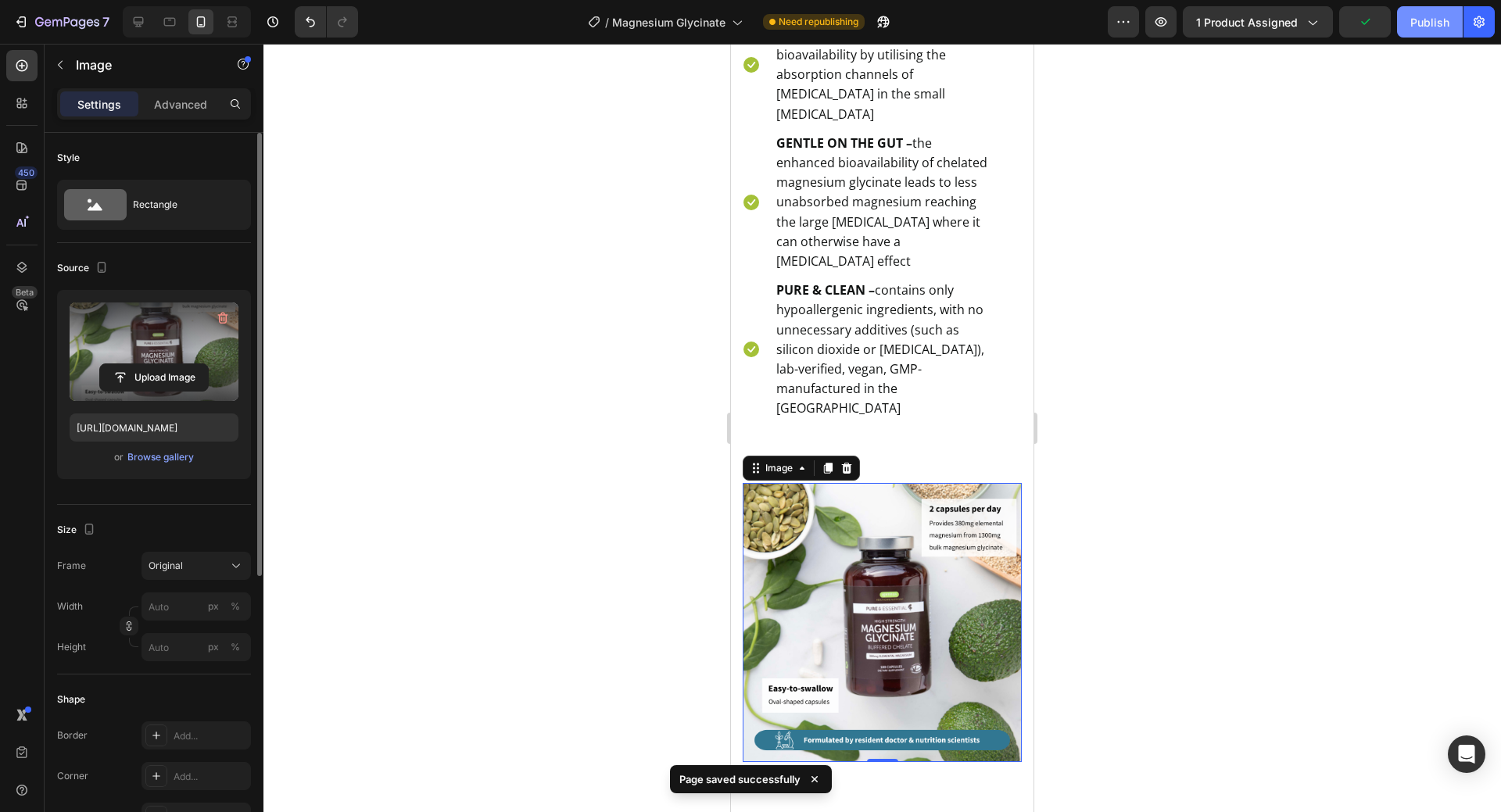
click at [1445, 28] on div "Publish" at bounding box center [1430, 21] width 39 height 16
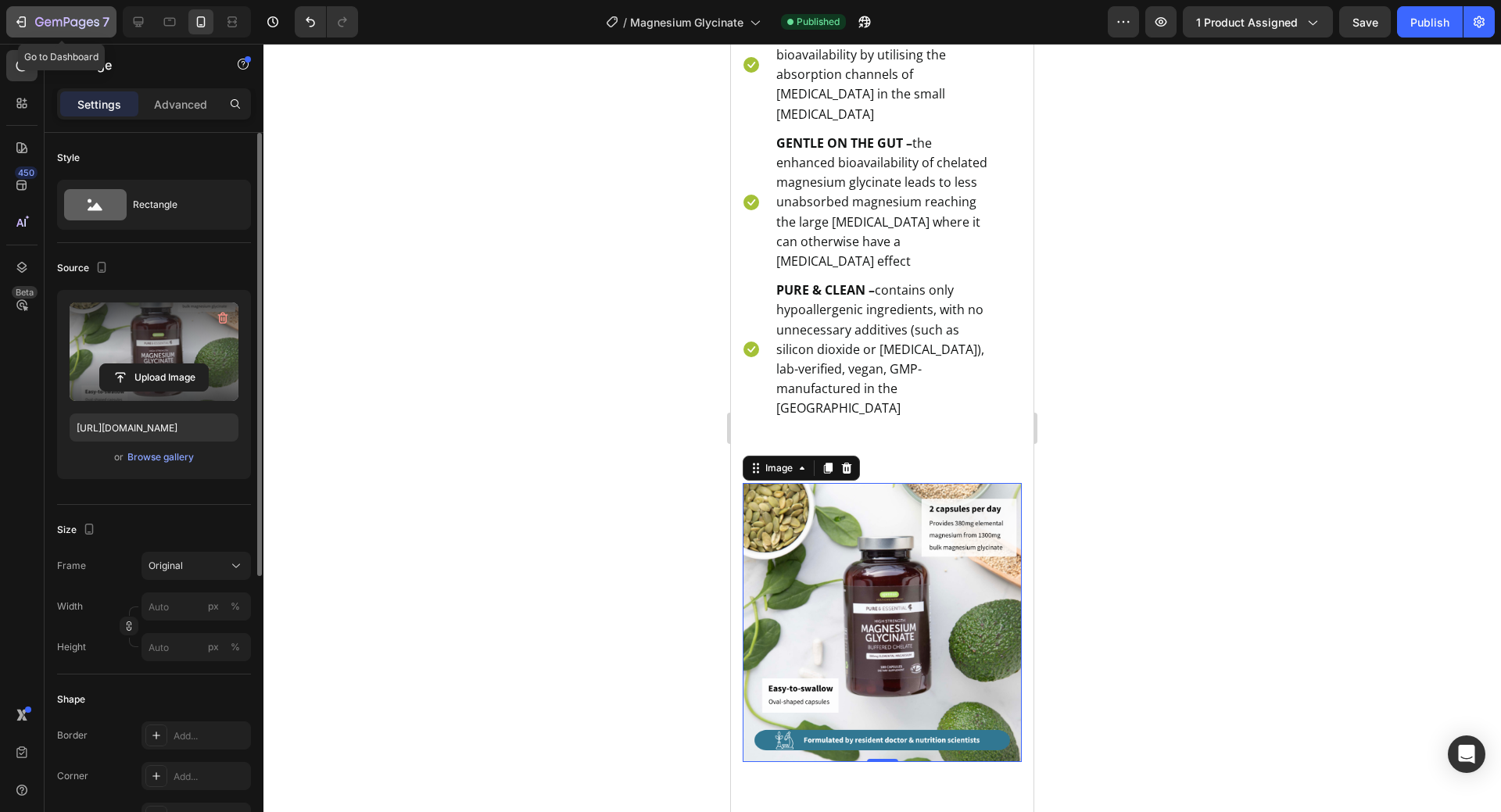
click at [20, 21] on icon "button" at bounding box center [21, 21] width 15 height 15
